Goal: Complete application form

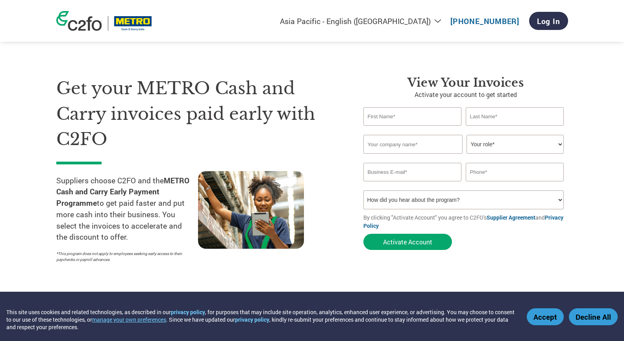
select select "en-IN"
click at [408, 114] on input "text" at bounding box center [413, 116] width 98 height 19
type input "Varun"
type input "[PERSON_NAME]"
type input "Siddharth Enterprises"
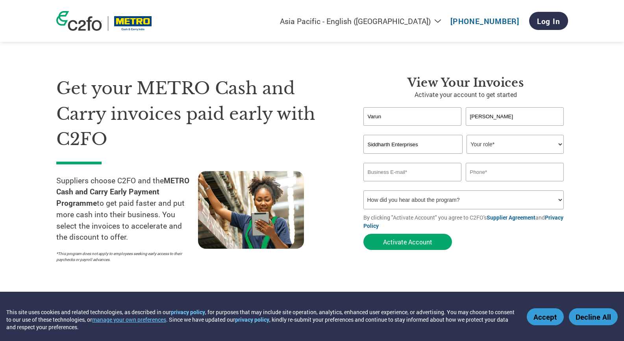
click at [538, 143] on select "Your role* CFO Controller Credit Manager Finance Director Treasurer CEO Preside…" at bounding box center [515, 144] width 97 height 19
select select "OWNER_FOUNDER"
click at [467, 135] on select "Your role* CFO Controller Credit Manager Finance Director Treasurer CEO Preside…" at bounding box center [515, 144] width 97 height 19
click at [431, 176] on input "email" at bounding box center [413, 172] width 98 height 19
type input "[EMAIL_ADDRESS][DOMAIN_NAME]"
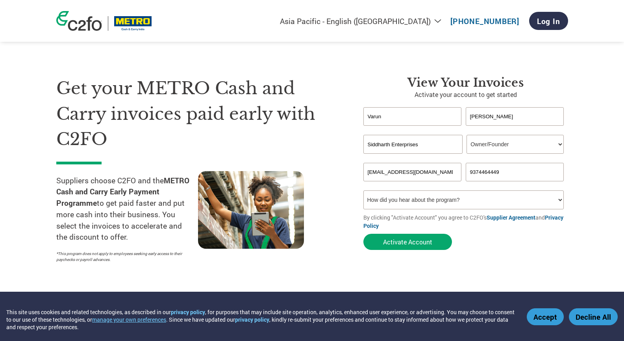
type input "9374464449"
drag, startPoint x: 439, startPoint y: 212, endPoint x: 438, endPoint y: 205, distance: 7.3
click at [438, 210] on form "[PERSON_NAME] Invalid first name or first name is too long Invalid last name or…" at bounding box center [466, 180] width 205 height 147
click at [436, 205] on select "How did you hear about the program? Received a letter Email Social Media Online…" at bounding box center [464, 199] width 201 height 19
select select "Other"
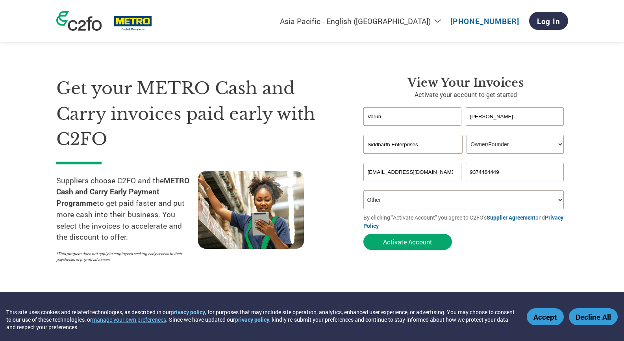
click at [364, 191] on select "How did you hear about the program? Received a letter Email Social Media Online…" at bounding box center [464, 199] width 201 height 19
click at [406, 245] on button "Activate Account" at bounding box center [408, 242] width 89 height 16
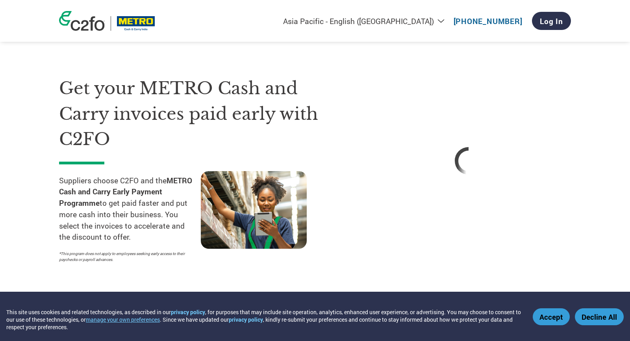
select select "en-IN"
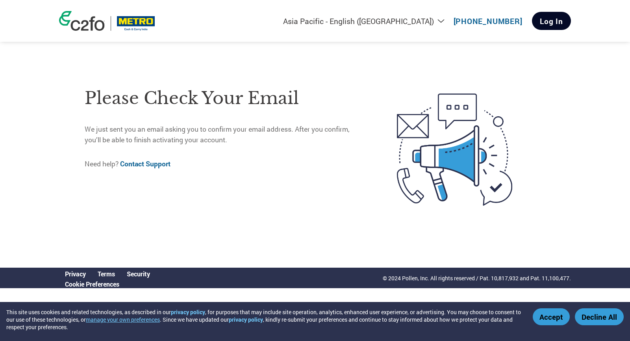
click at [556, 21] on link "Log In" at bounding box center [551, 21] width 39 height 18
